Goal: Task Accomplishment & Management: Manage account settings

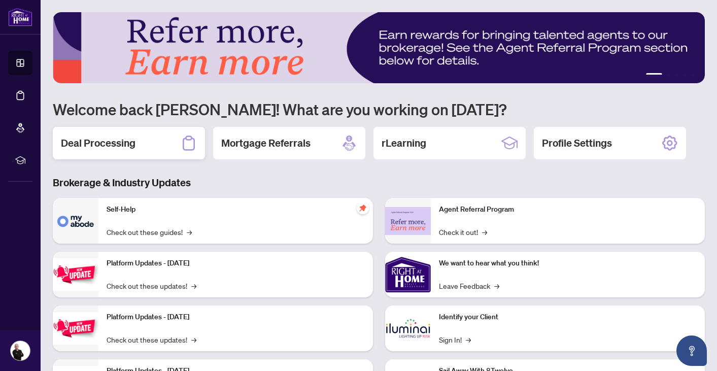
click at [120, 138] on h2 "Deal Processing" at bounding box center [98, 143] width 75 height 14
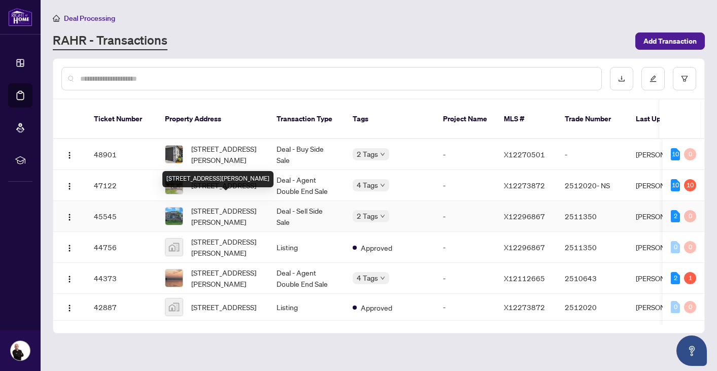
click at [228, 171] on div "[STREET_ADDRESS][PERSON_NAME]" at bounding box center [217, 179] width 111 height 16
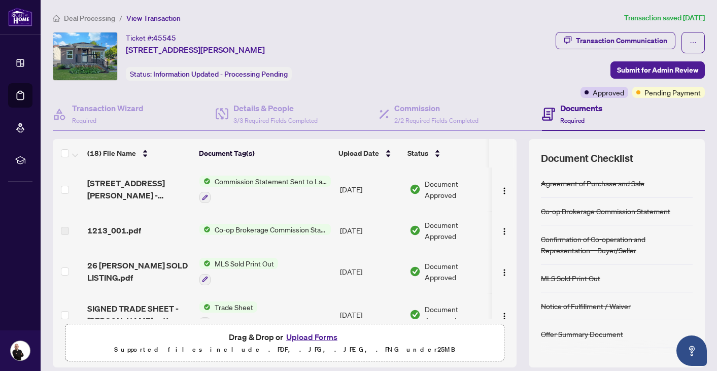
click at [99, 15] on span "Deal Processing" at bounding box center [89, 18] width 51 height 9
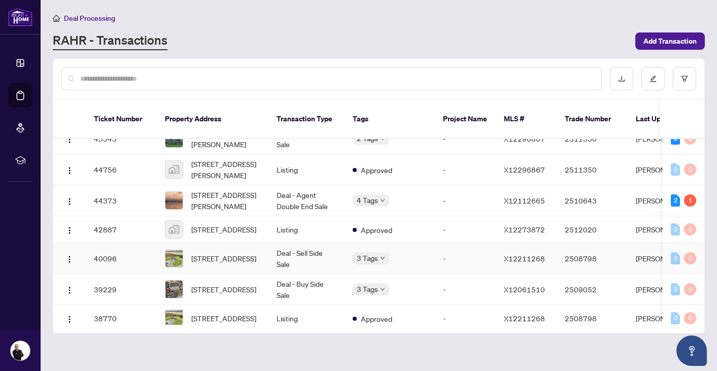
scroll to position [79, 0]
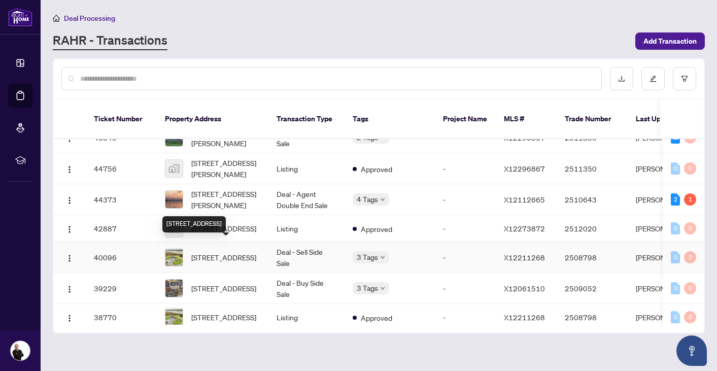
click at [209, 257] on span "[STREET_ADDRESS]" at bounding box center [223, 257] width 65 height 11
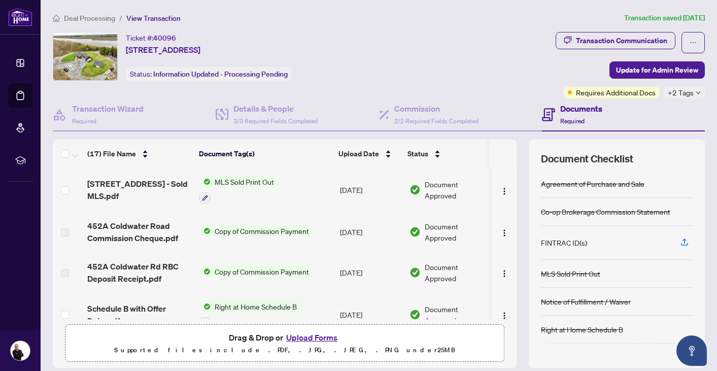
click at [98, 18] on span "Deal Processing" at bounding box center [89, 18] width 51 height 9
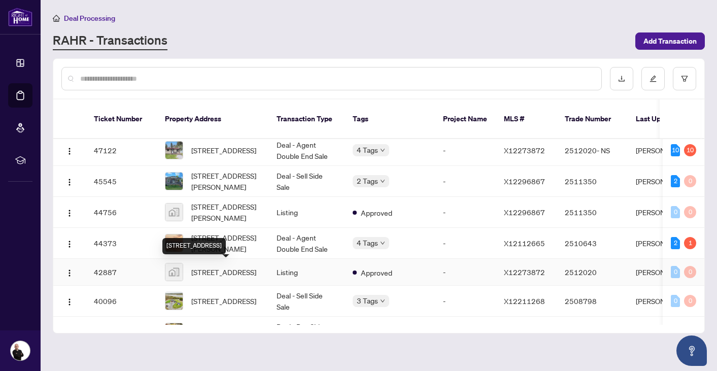
scroll to position [38, 0]
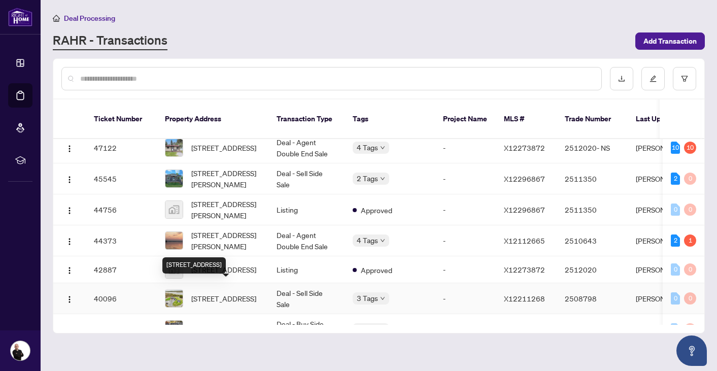
click at [198, 293] on span "[STREET_ADDRESS]" at bounding box center [223, 298] width 65 height 11
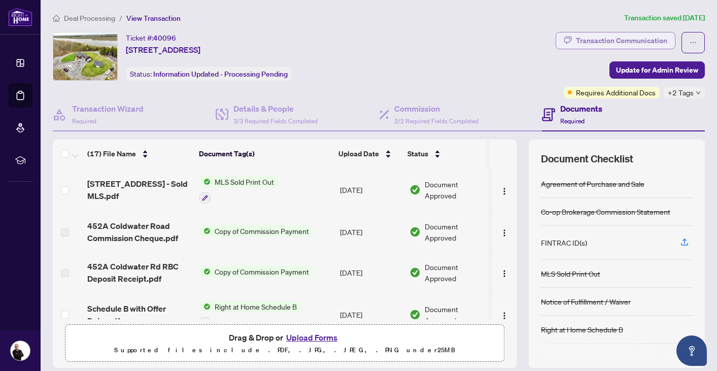
click at [644, 40] on div "Transaction Communication" at bounding box center [621, 40] width 91 height 16
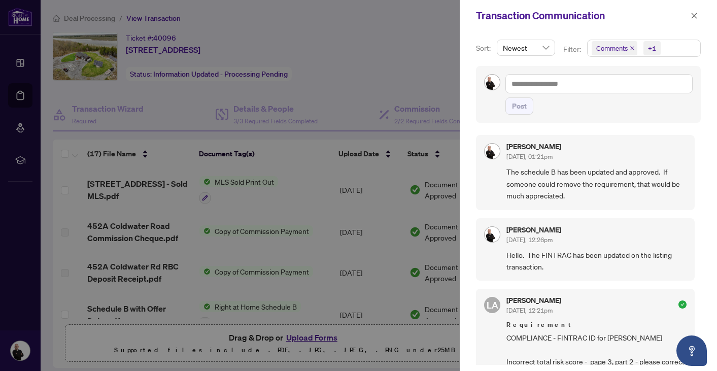
click at [423, 44] on div at bounding box center [358, 185] width 717 height 371
click at [697, 15] on icon "close" at bounding box center [694, 15] width 7 height 7
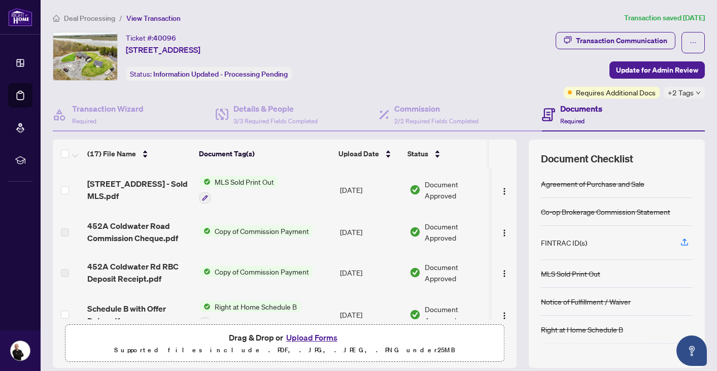
click at [698, 92] on icon "down" at bounding box center [698, 92] width 5 height 5
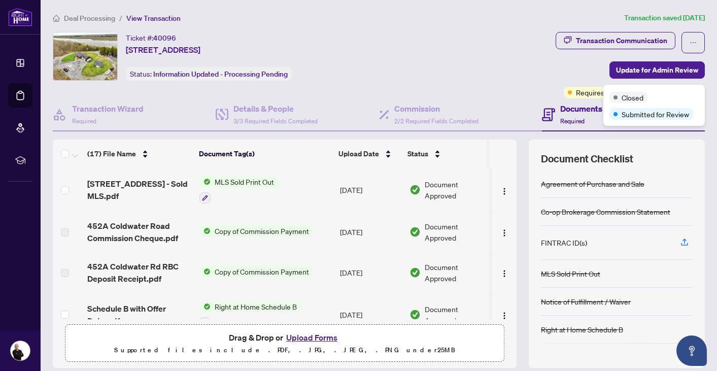
click at [507, 22] on ol "Deal Processing / View Transaction" at bounding box center [336, 18] width 567 height 12
